Goal: Task Accomplishment & Management: Complete application form

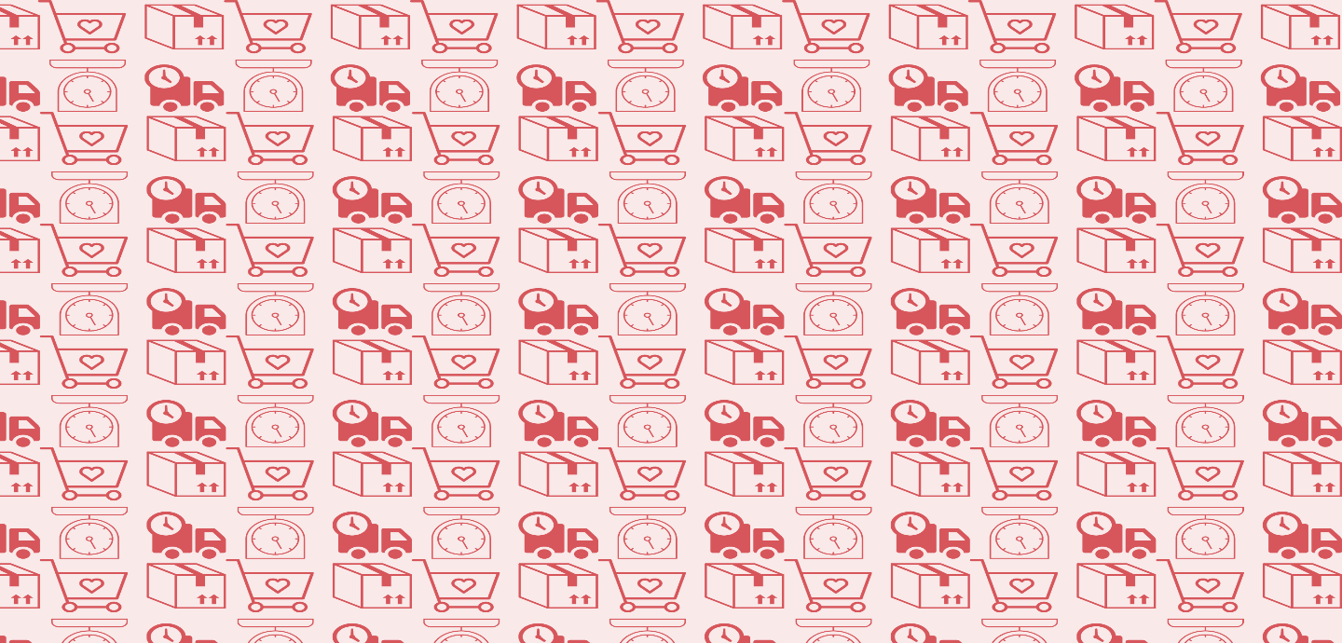
type input "artest"
type input "arteststage"
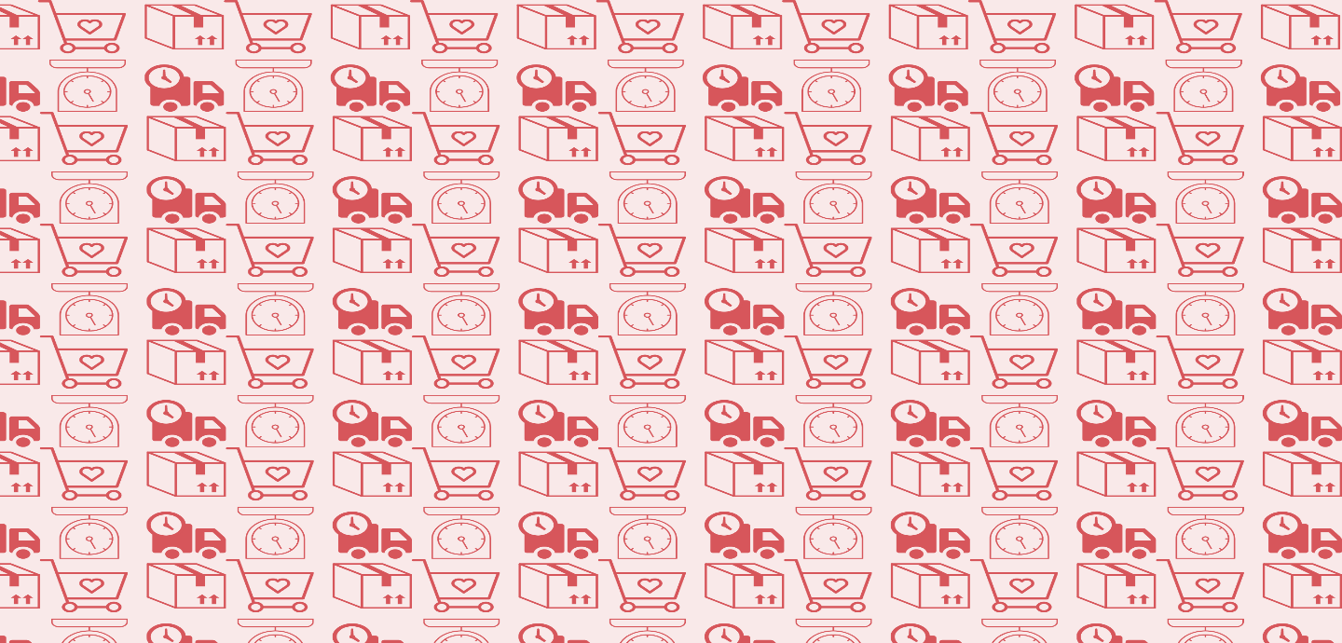
type input "[EMAIL_ADDRESS][DOMAIN_NAME]"
select select "you_reached_out_to_me"
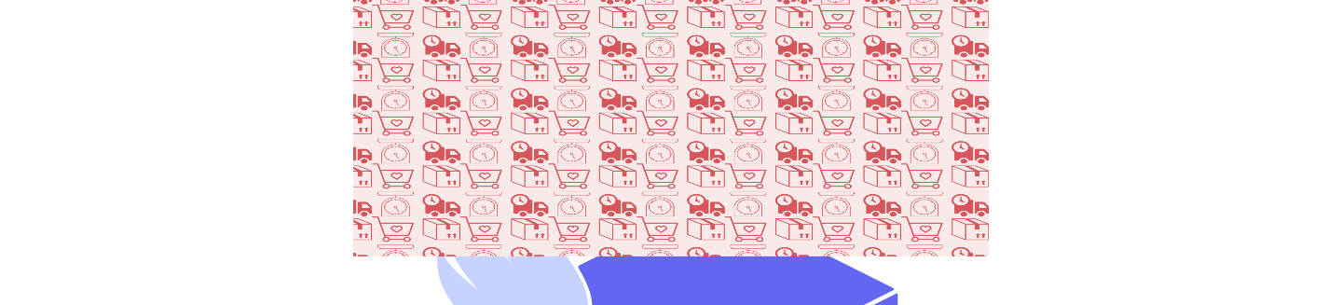
scroll to position [109, 0]
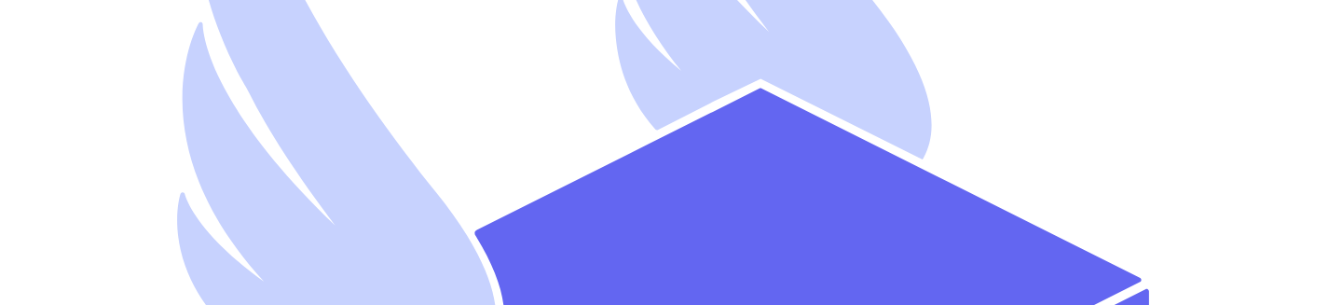
scroll to position [460, 0]
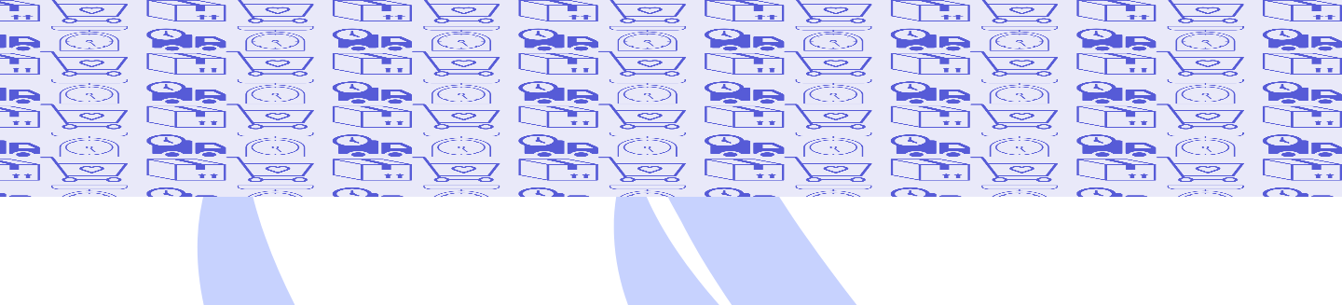
type input "[EMAIL_ADDRESS][DOMAIN_NAME]"
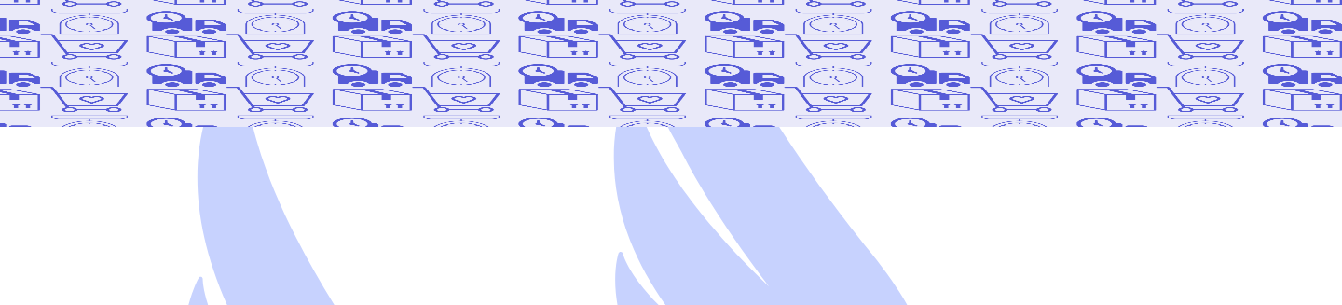
scroll to position [234, 0]
